Goal: Transaction & Acquisition: Purchase product/service

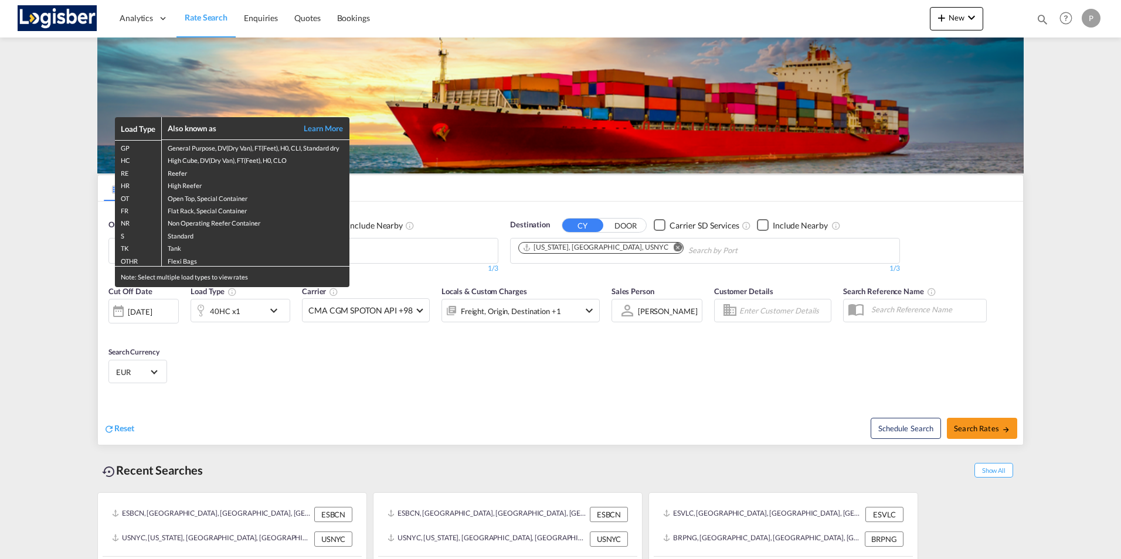
click at [468, 359] on div "Load Type Also known as Learn More GP General Purpose, DV(Dry Van), FT(Feet), H…" at bounding box center [560, 279] width 1121 height 559
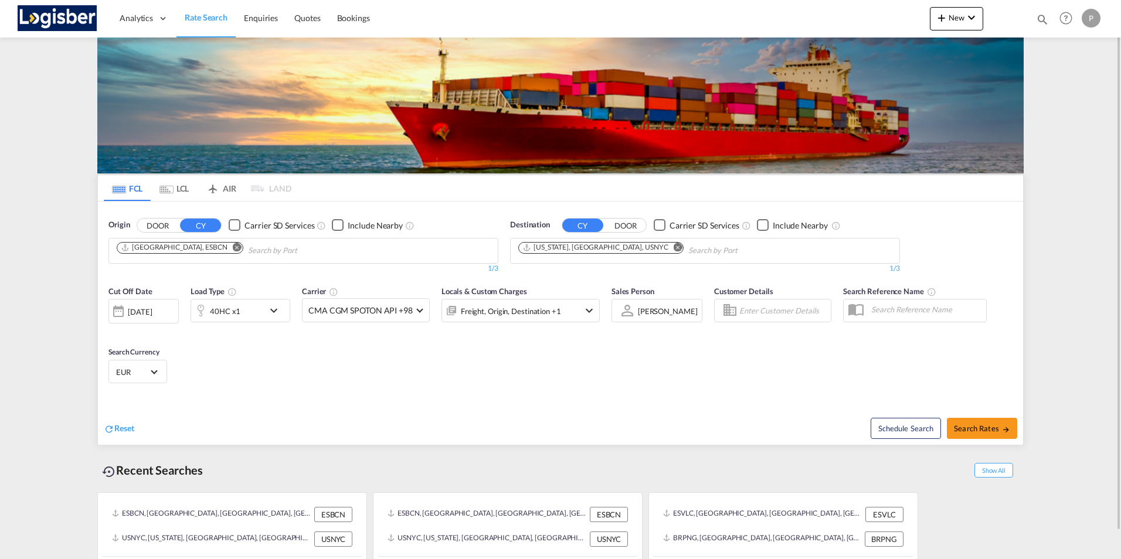
click at [277, 311] on md-icon "icon-chevron-down" at bounding box center [277, 311] width 20 height 14
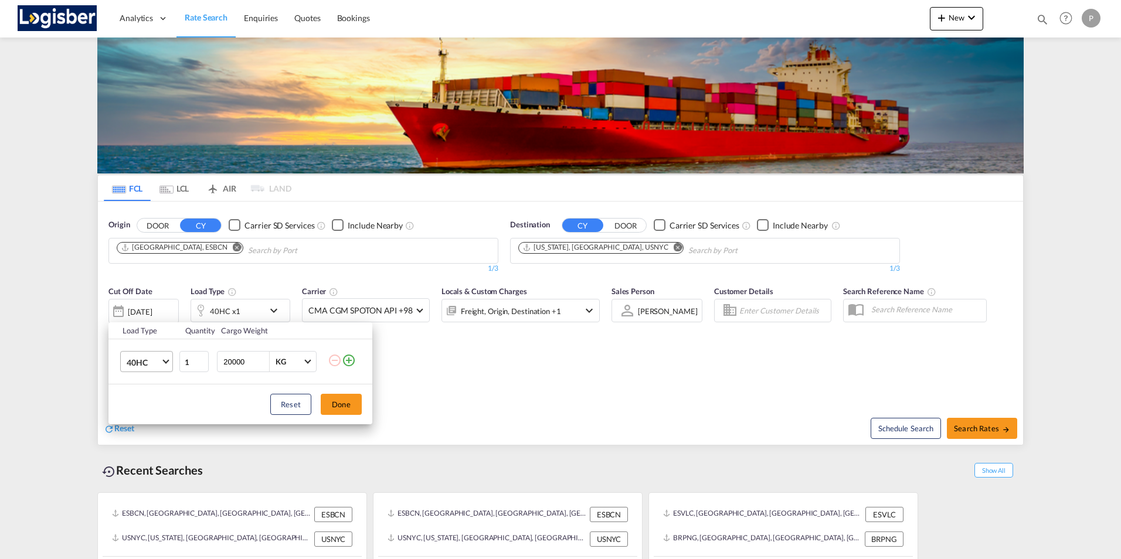
click at [165, 365] on md-select-value "40HC" at bounding box center [148, 362] width 47 height 20
click at [138, 306] on div "20GP" at bounding box center [137, 306] width 21 height 12
click at [340, 408] on button "Done" at bounding box center [341, 404] width 41 height 21
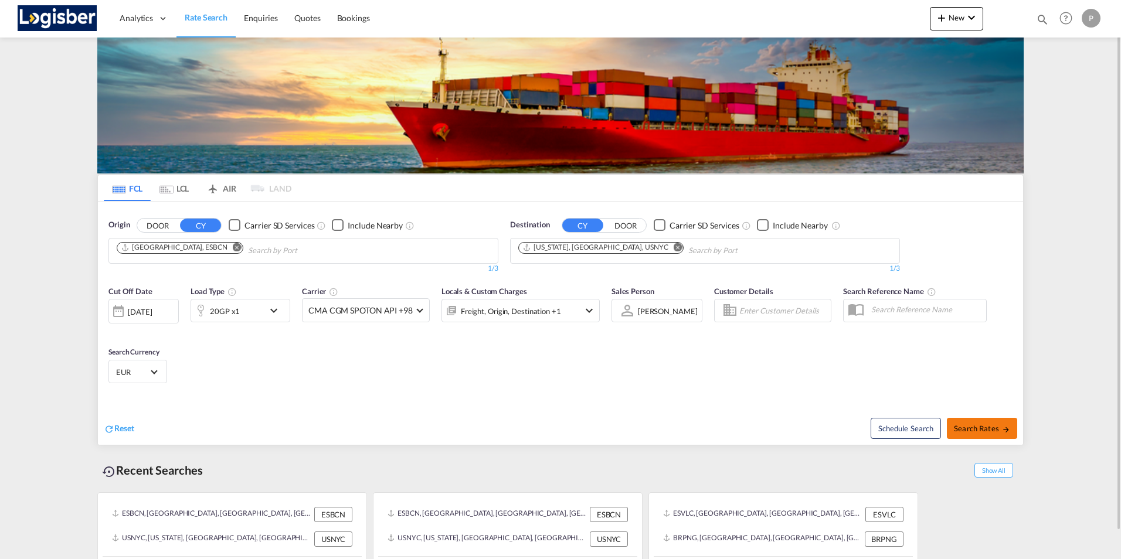
click at [988, 431] on span "Search Rates" at bounding box center [982, 428] width 56 height 9
type input "ESBCN to USNYC / [DATE]"
